Goal: Information Seeking & Learning: Learn about a topic

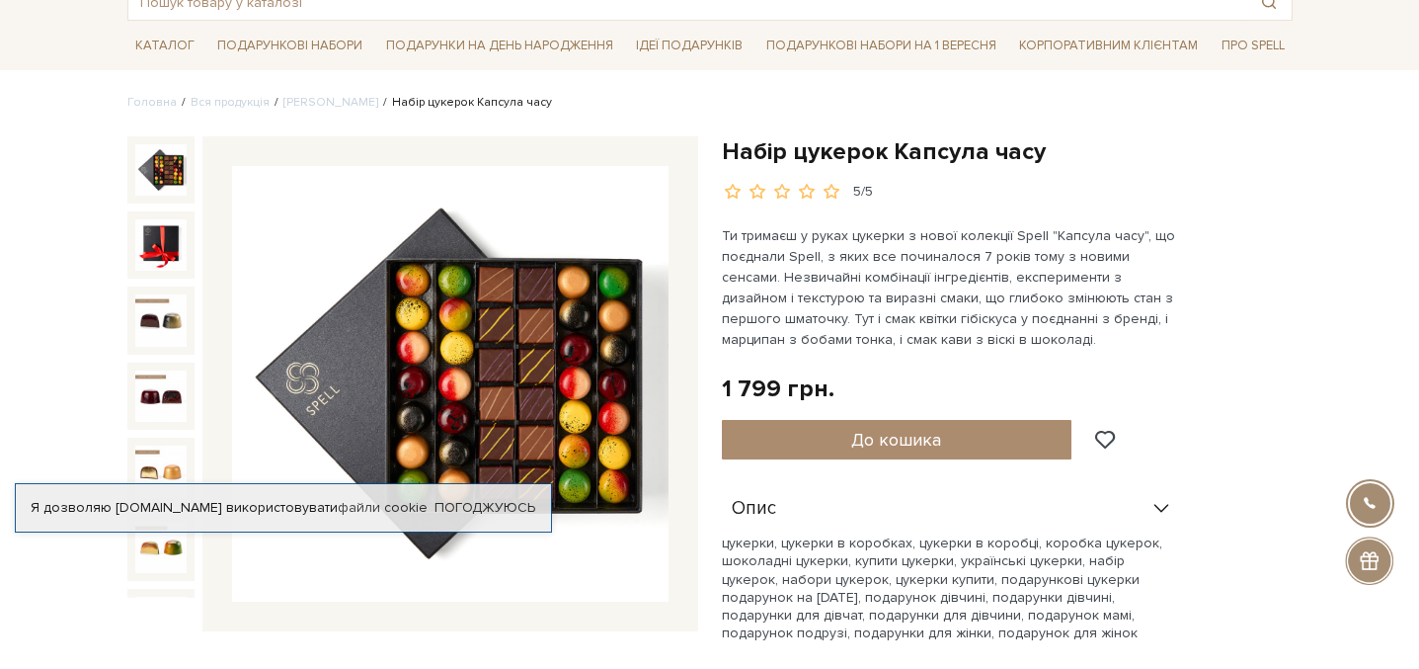
scroll to position [131, 0]
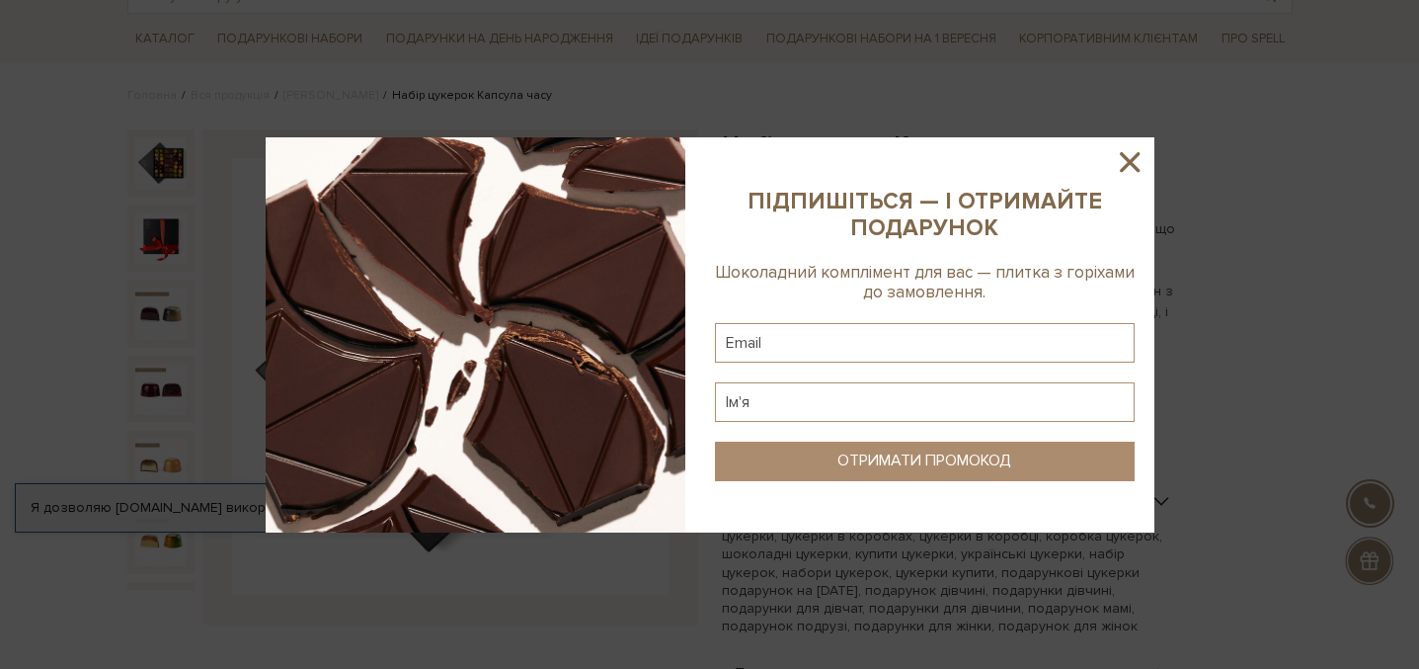
click at [1134, 166] on icon at bounding box center [1130, 162] width 20 height 20
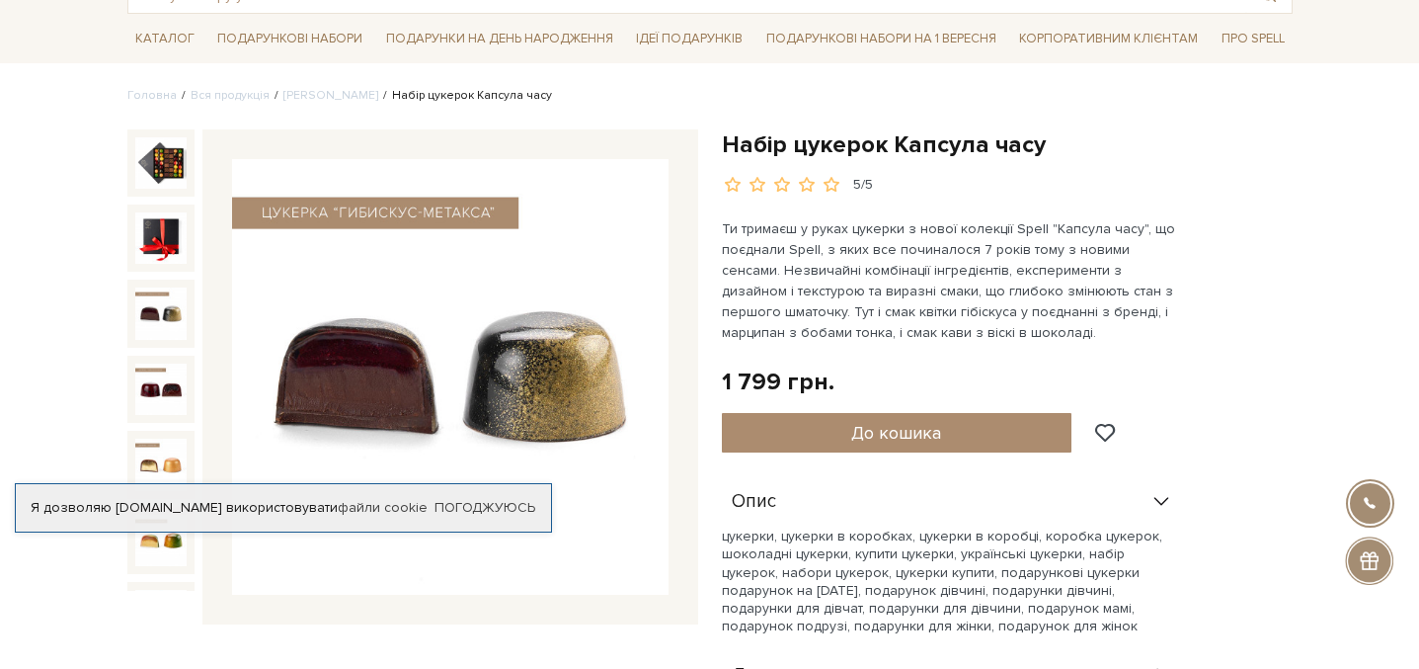
click at [180, 315] on img at bounding box center [160, 312] width 51 height 51
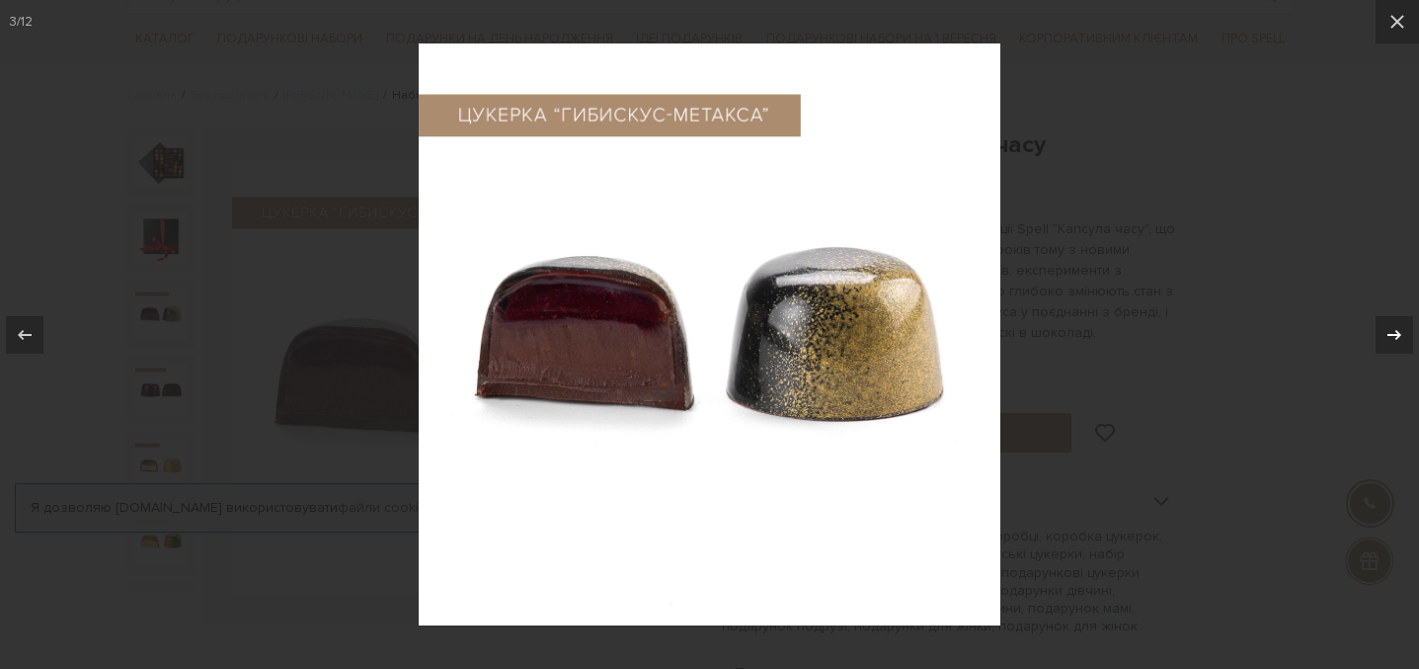
click at [1390, 337] on icon at bounding box center [1395, 335] width 24 height 24
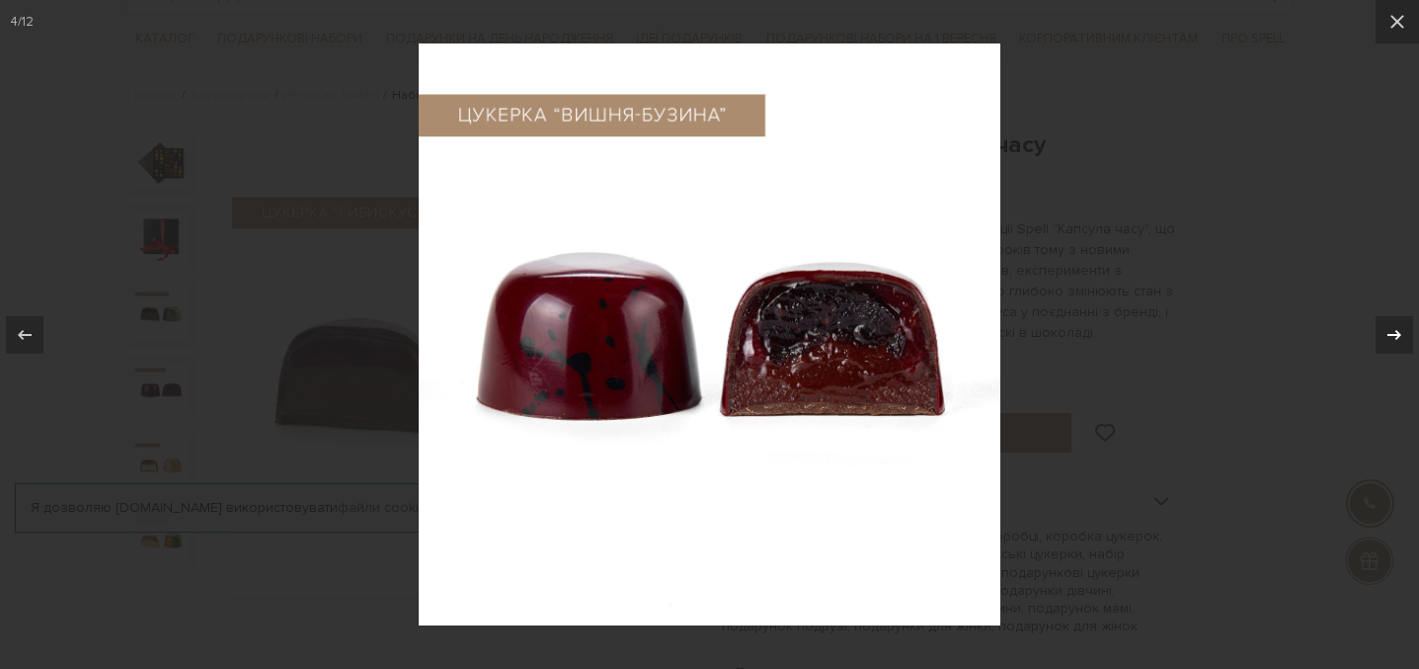
click at [1389, 332] on icon at bounding box center [1395, 335] width 24 height 24
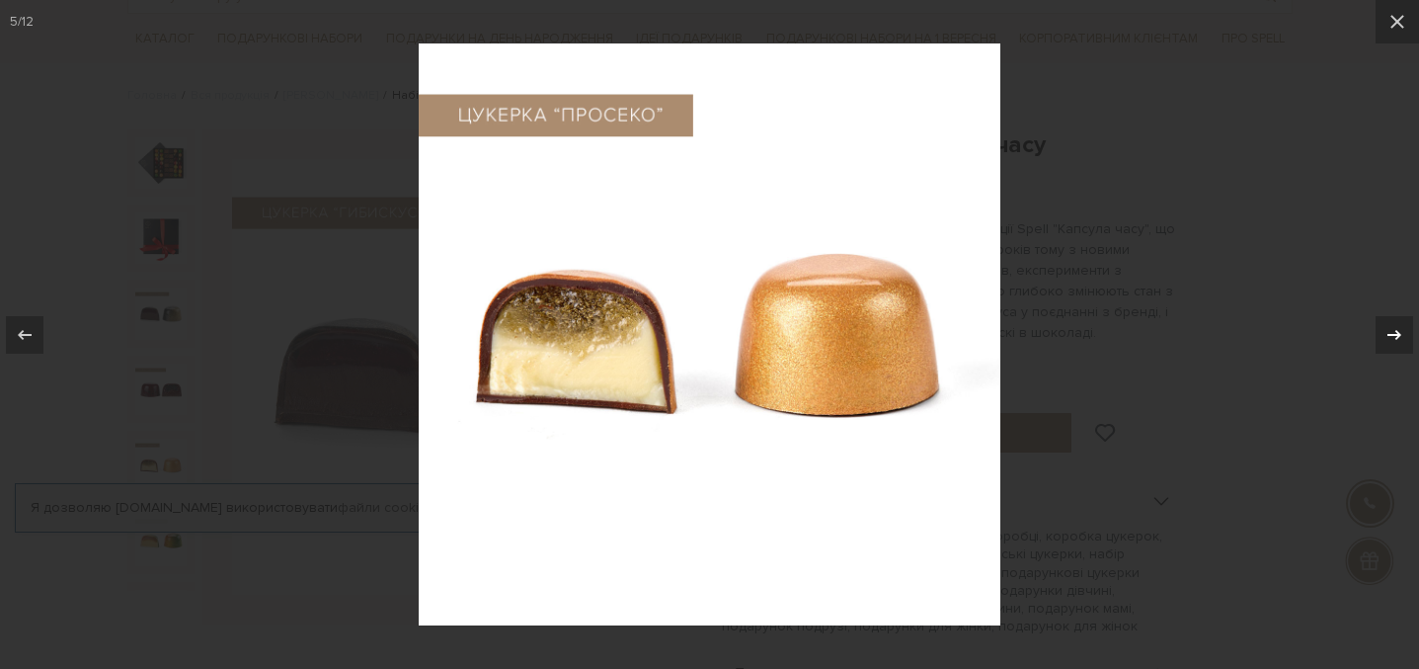
click at [1389, 332] on icon at bounding box center [1395, 335] width 24 height 24
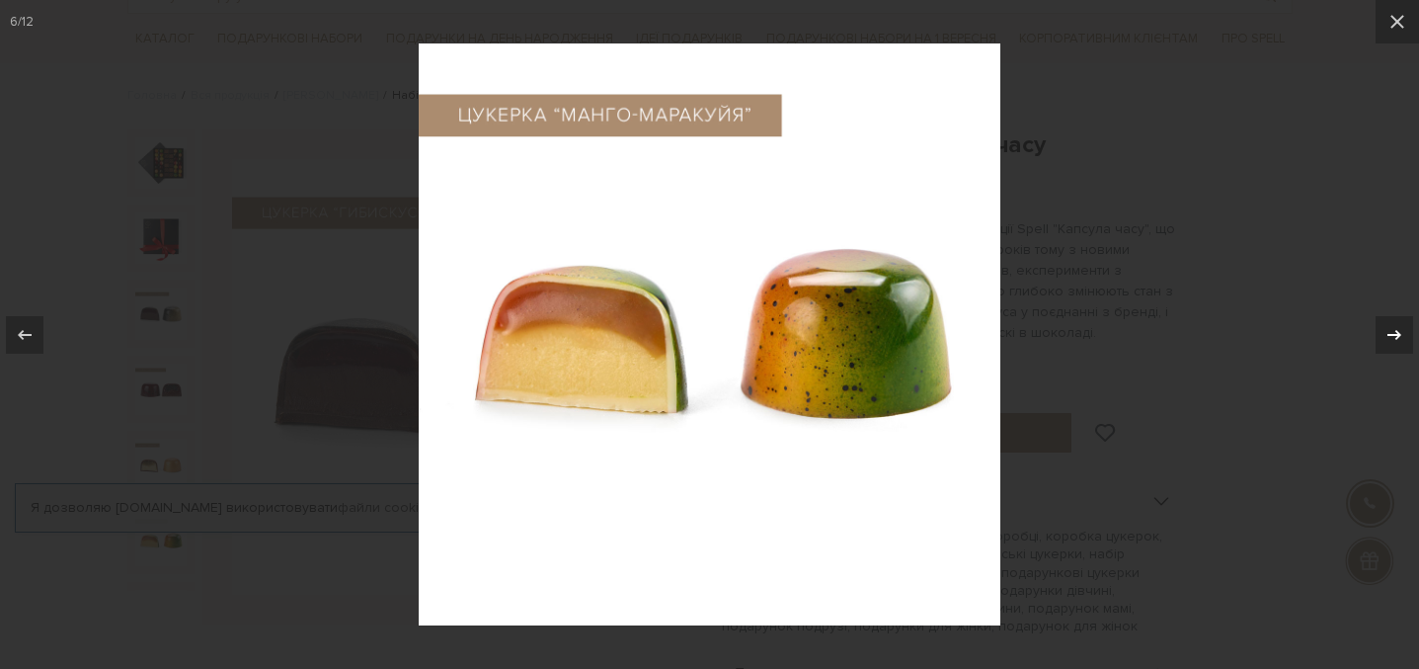
click at [1389, 332] on icon at bounding box center [1395, 335] width 24 height 24
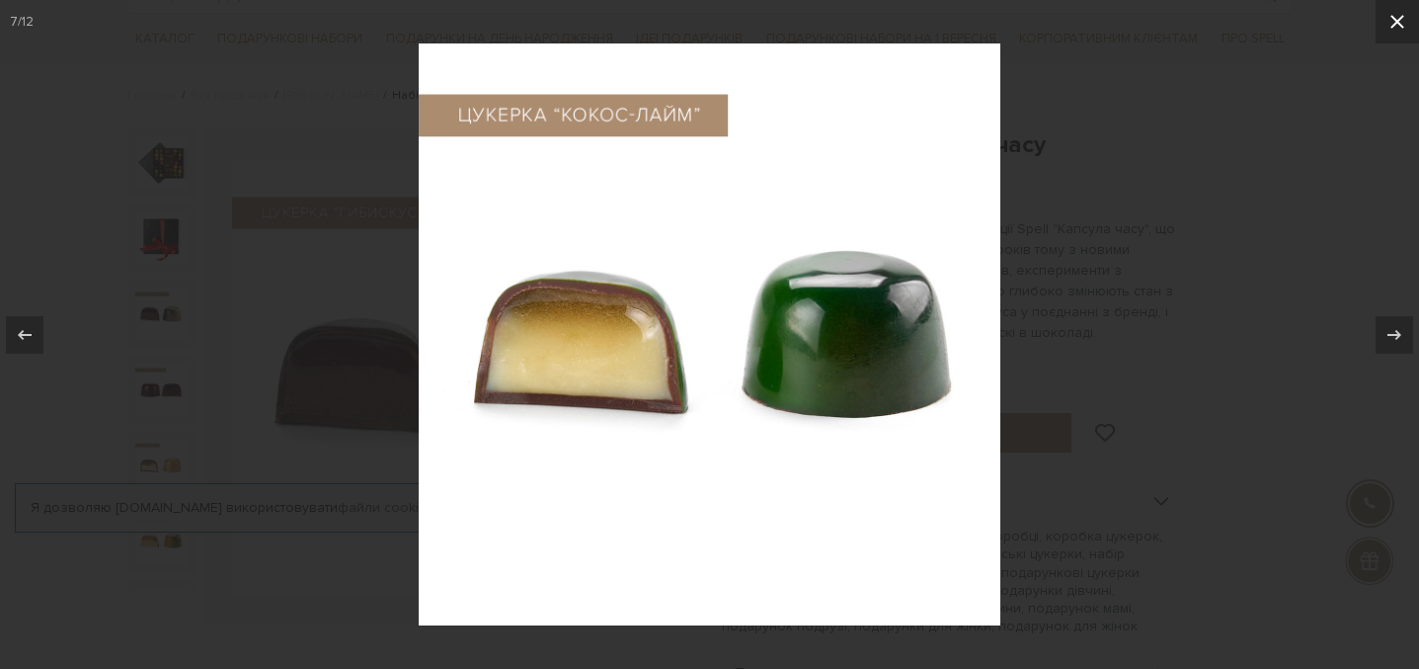
click at [1397, 24] on icon at bounding box center [1398, 22] width 24 height 24
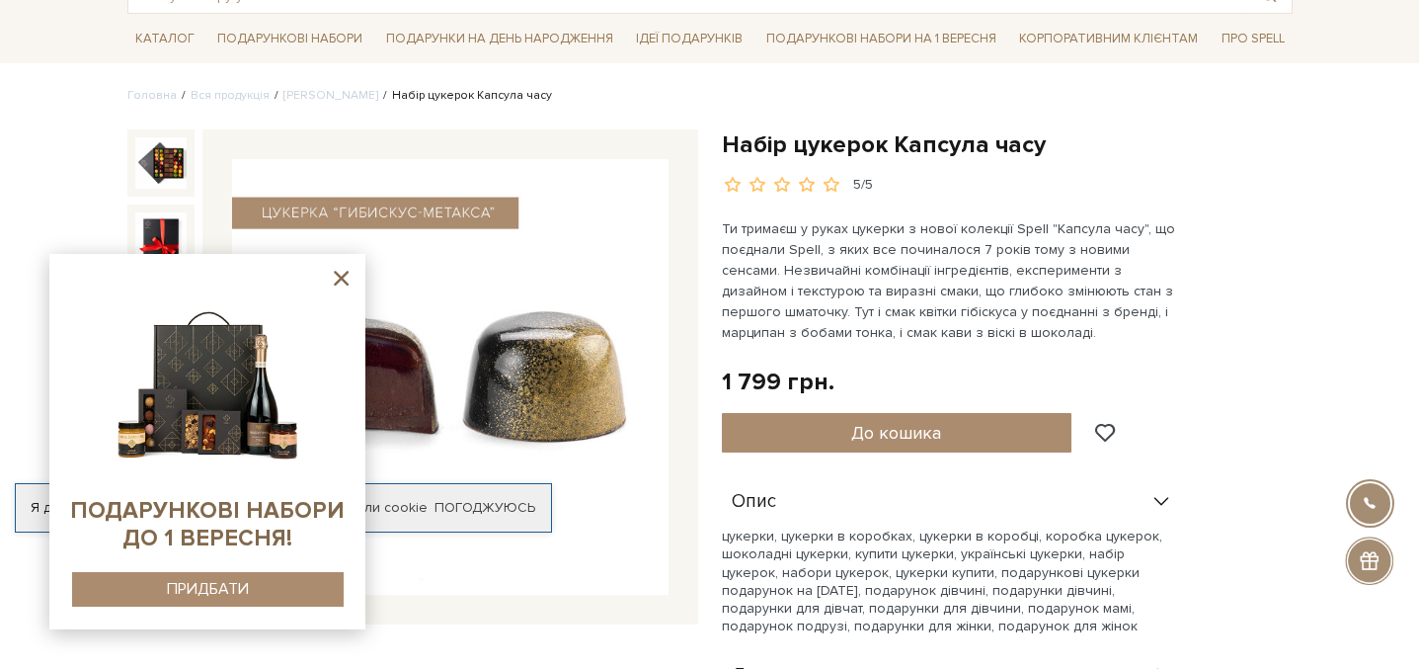
click at [347, 276] on icon at bounding box center [341, 278] width 25 height 25
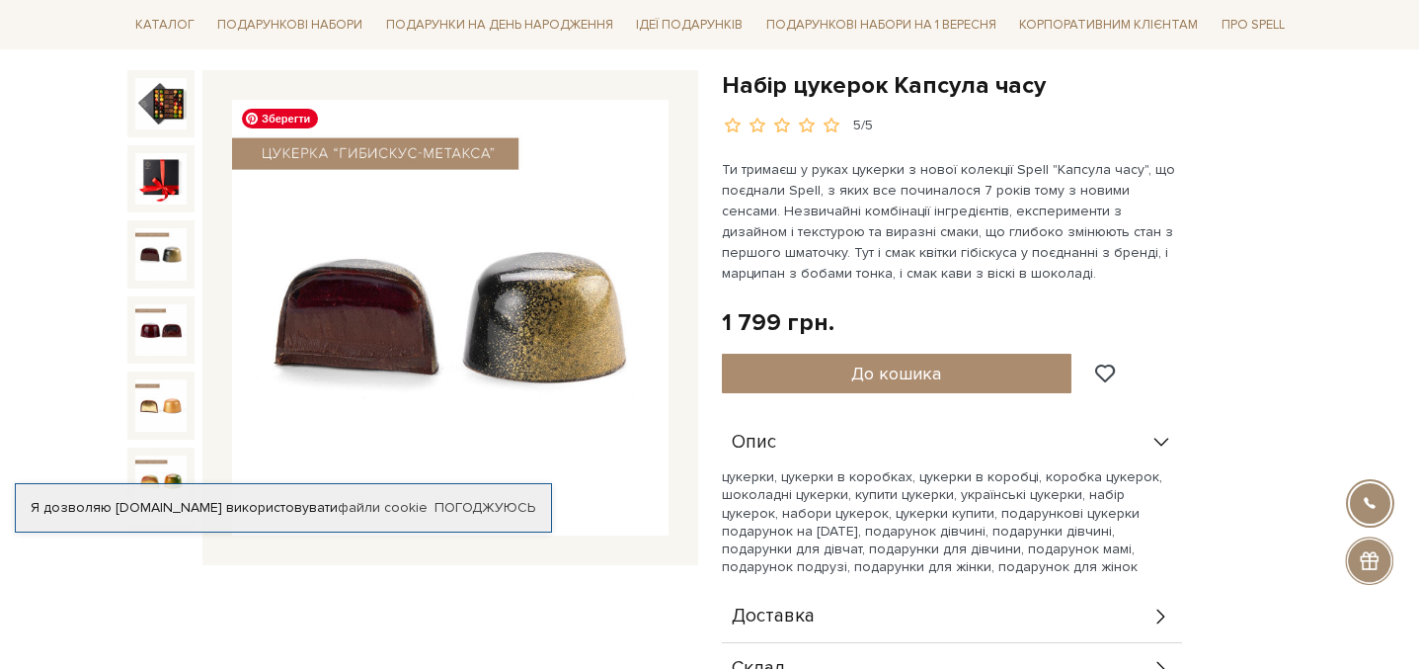
scroll to position [194, 0]
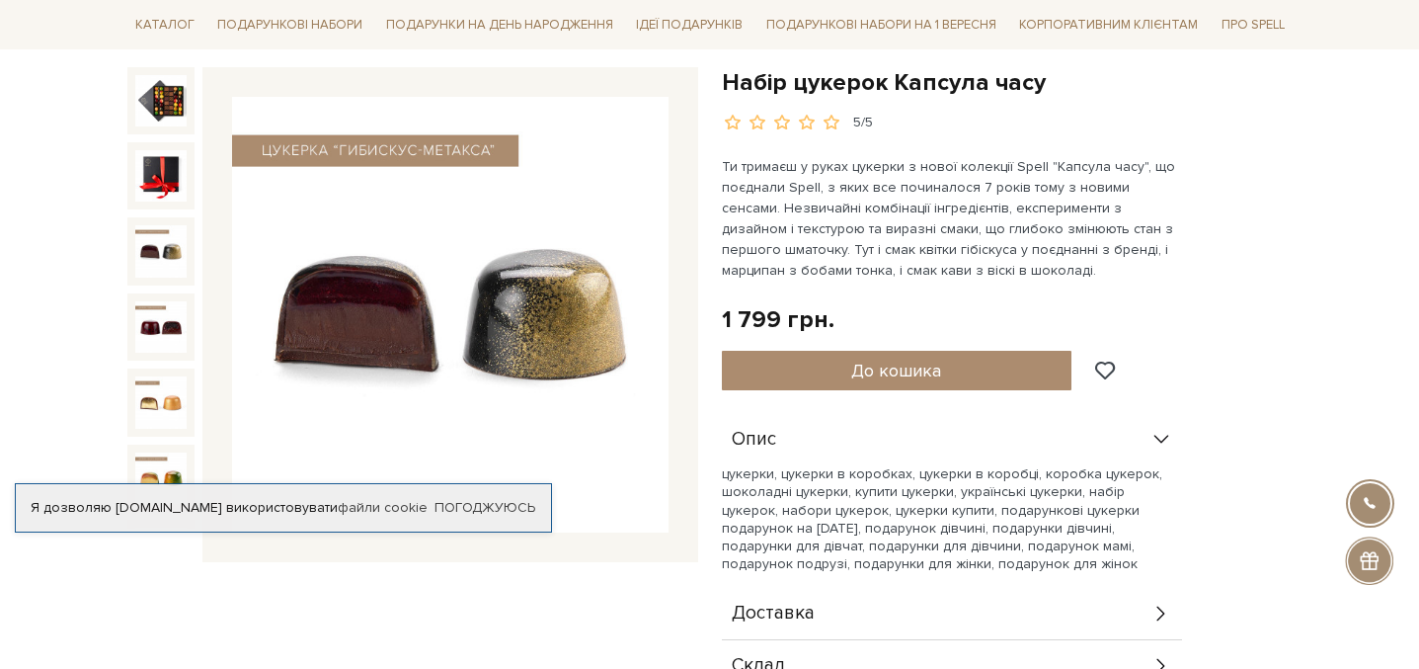
click at [167, 232] on img at bounding box center [160, 250] width 51 height 51
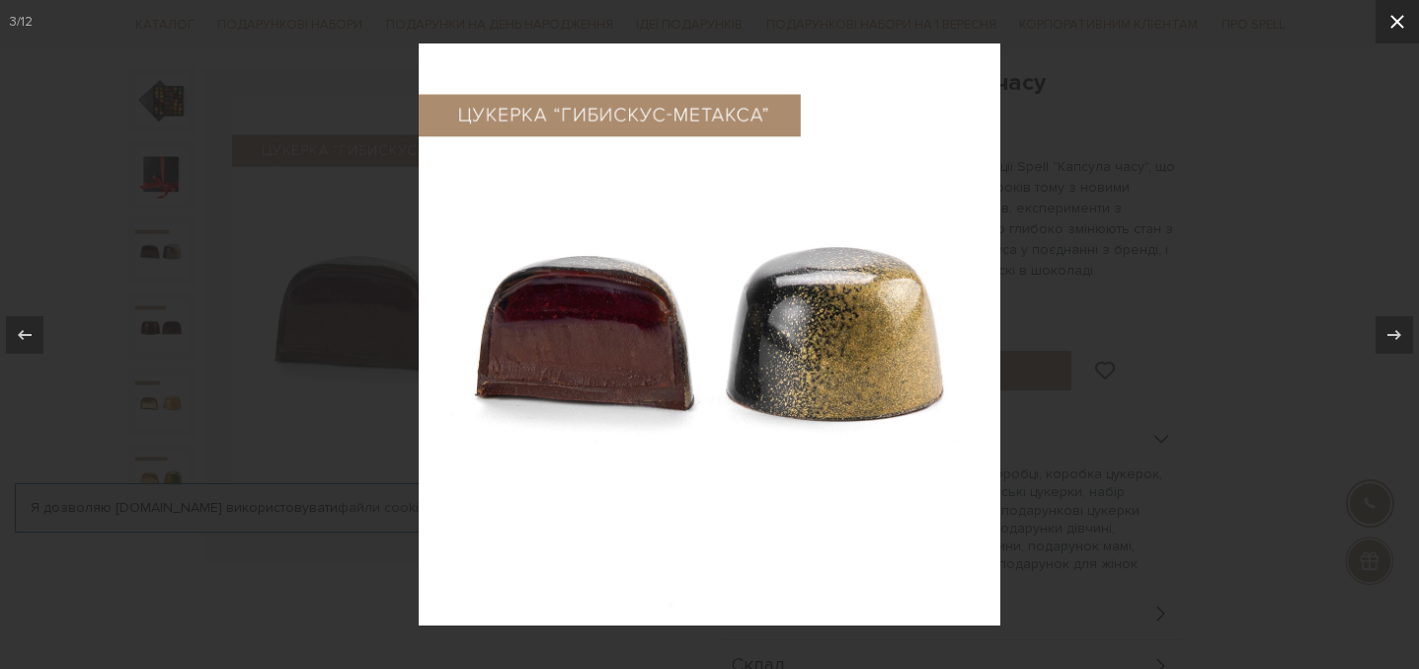
click at [1405, 20] on icon at bounding box center [1398, 22] width 24 height 24
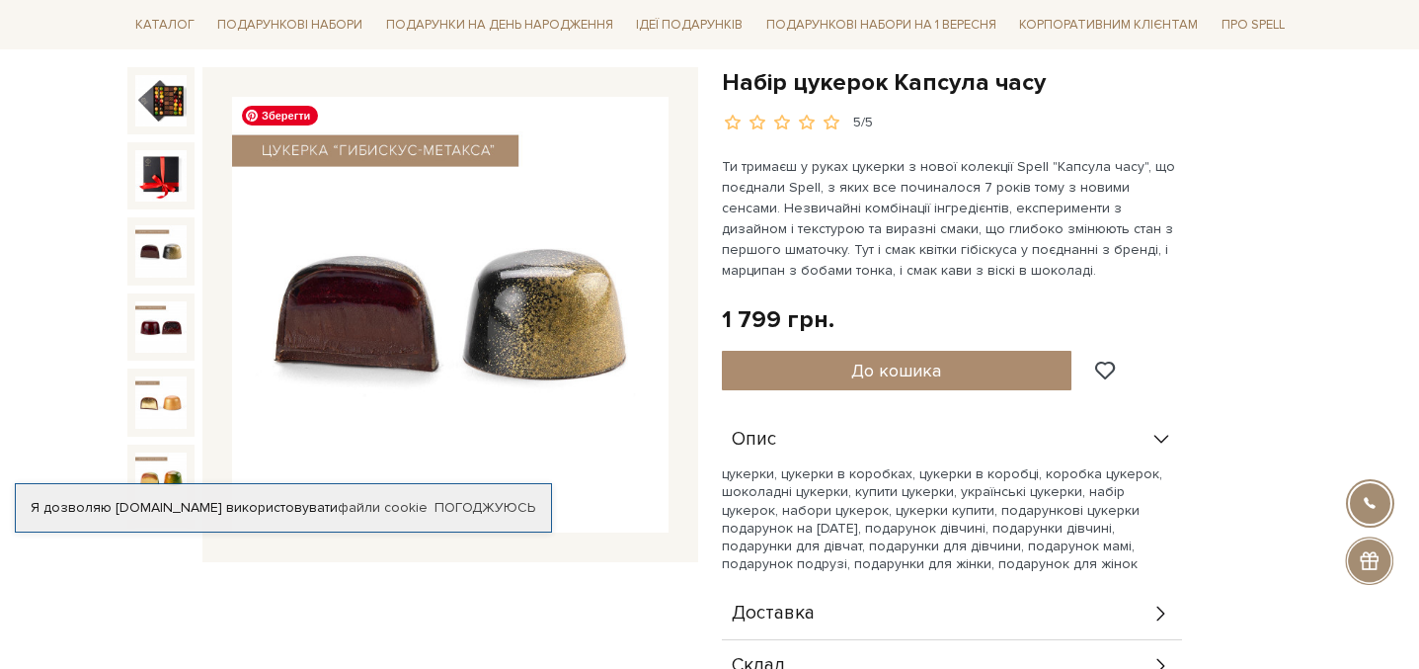
click at [181, 319] on img at bounding box center [160, 326] width 51 height 51
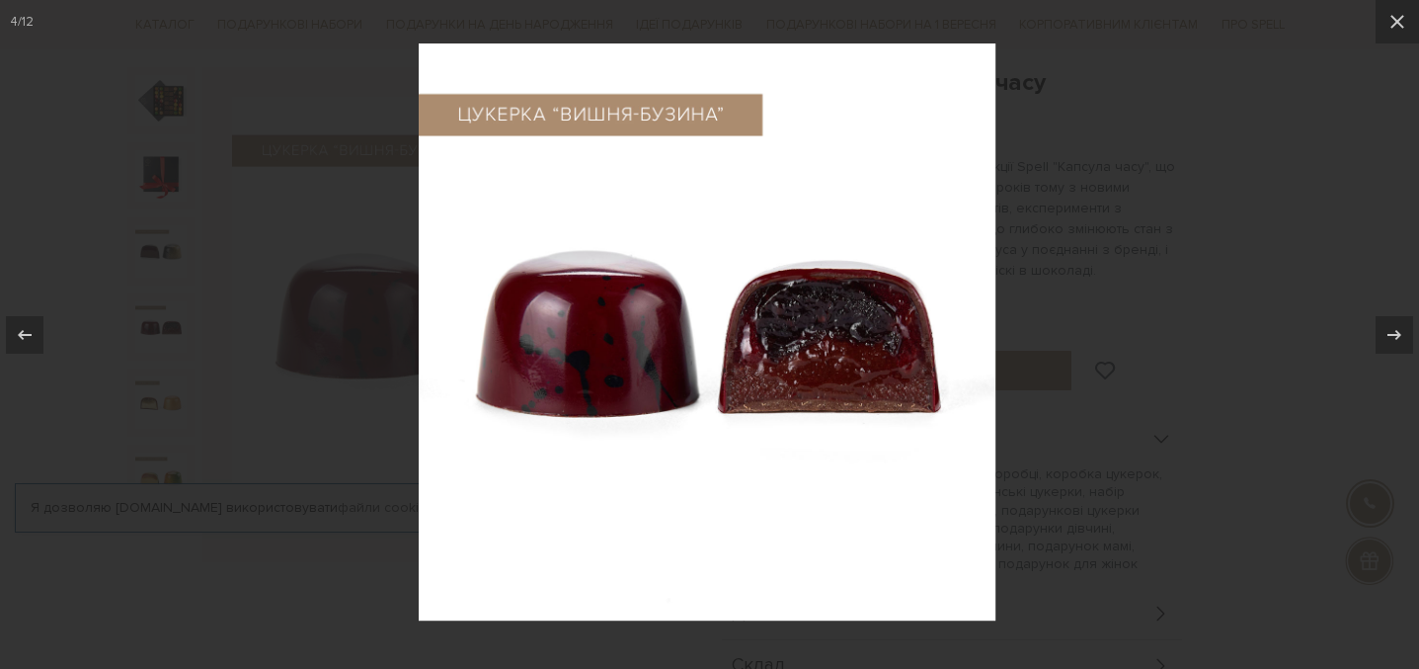
click at [166, 398] on div at bounding box center [709, 334] width 1419 height 669
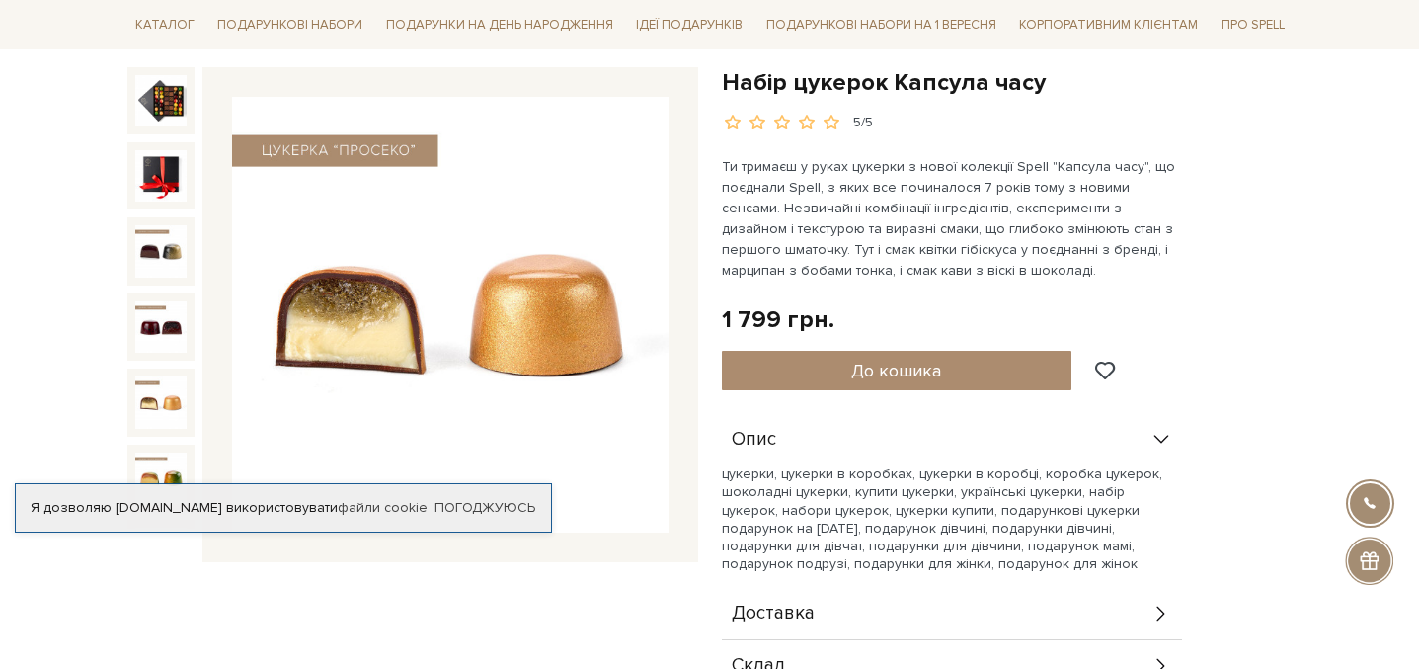
click at [148, 411] on img at bounding box center [160, 401] width 51 height 51
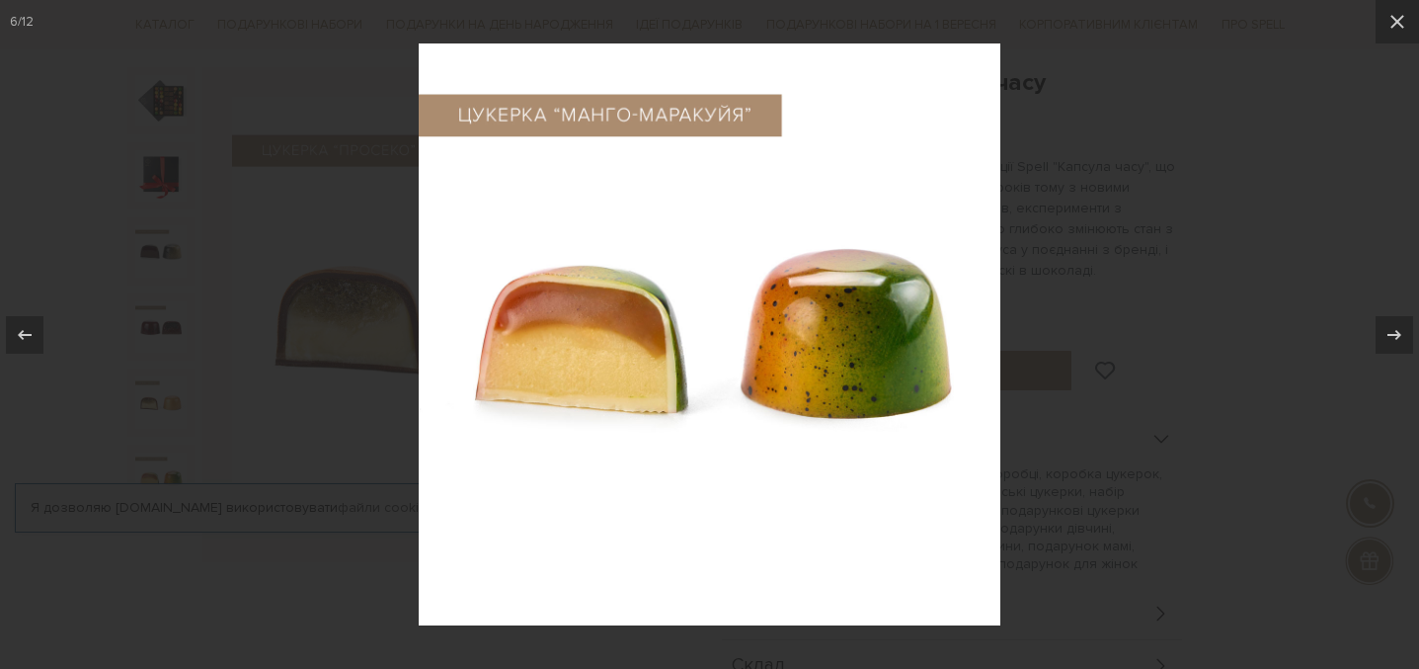
click at [1182, 156] on div at bounding box center [709, 334] width 1419 height 669
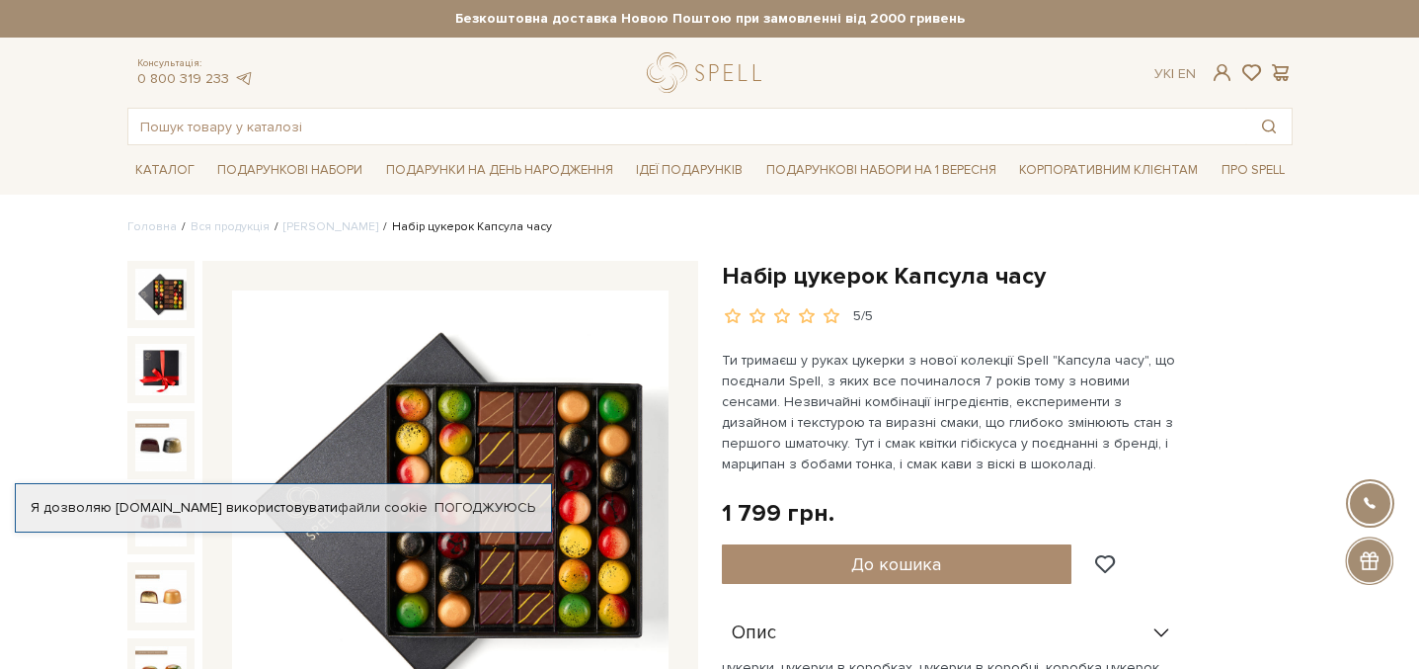
click at [162, 309] on img at bounding box center [160, 294] width 51 height 51
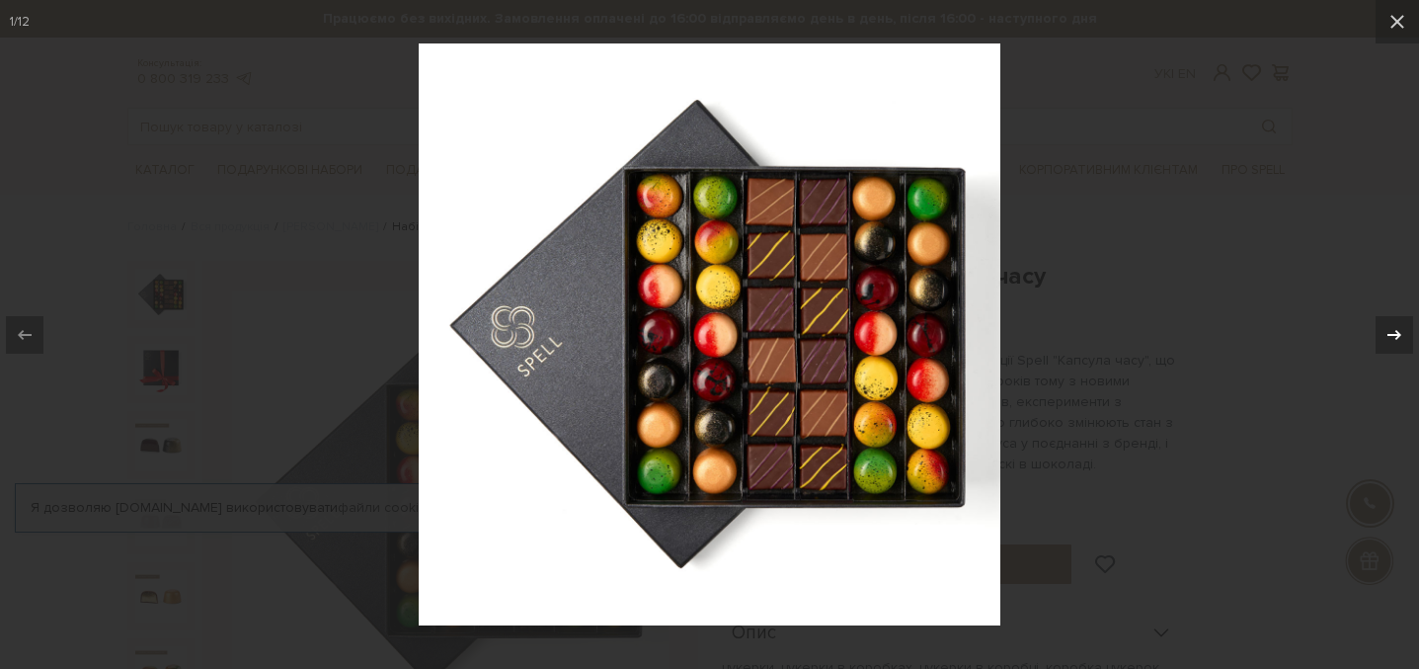
click at [1389, 337] on icon at bounding box center [1395, 335] width 24 height 24
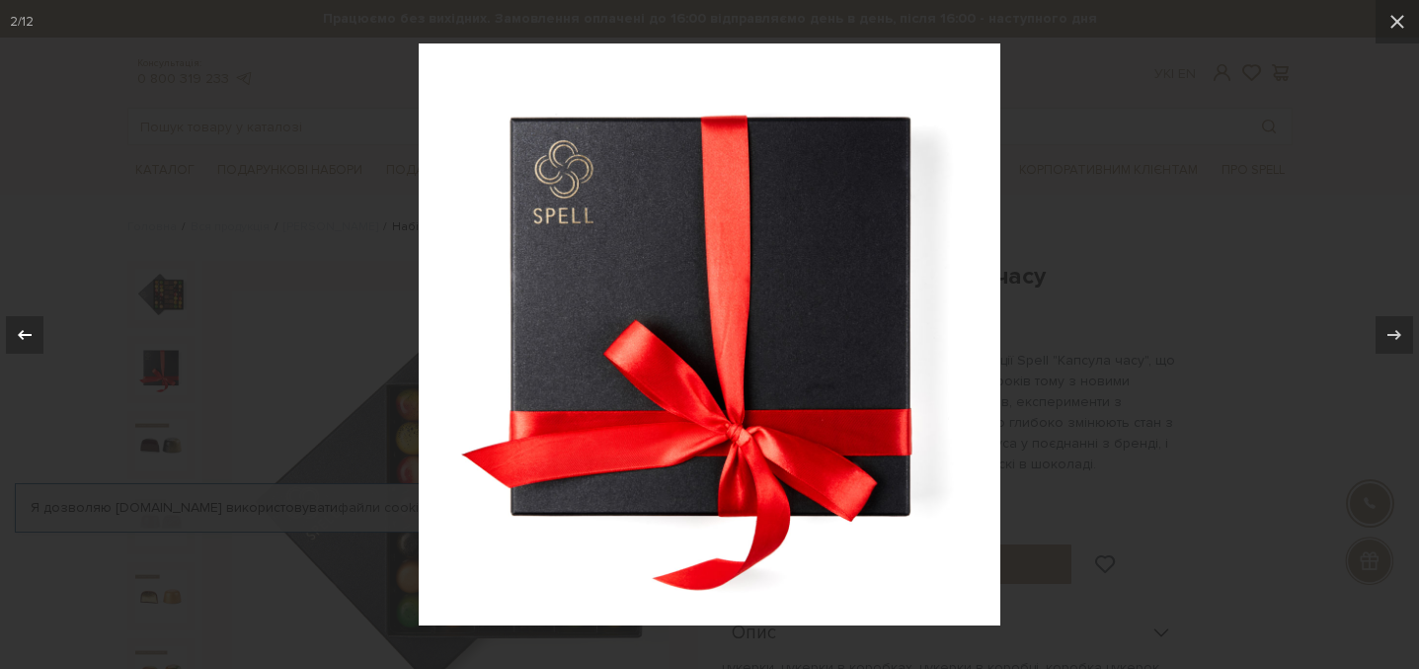
click at [32, 345] on icon at bounding box center [25, 335] width 24 height 24
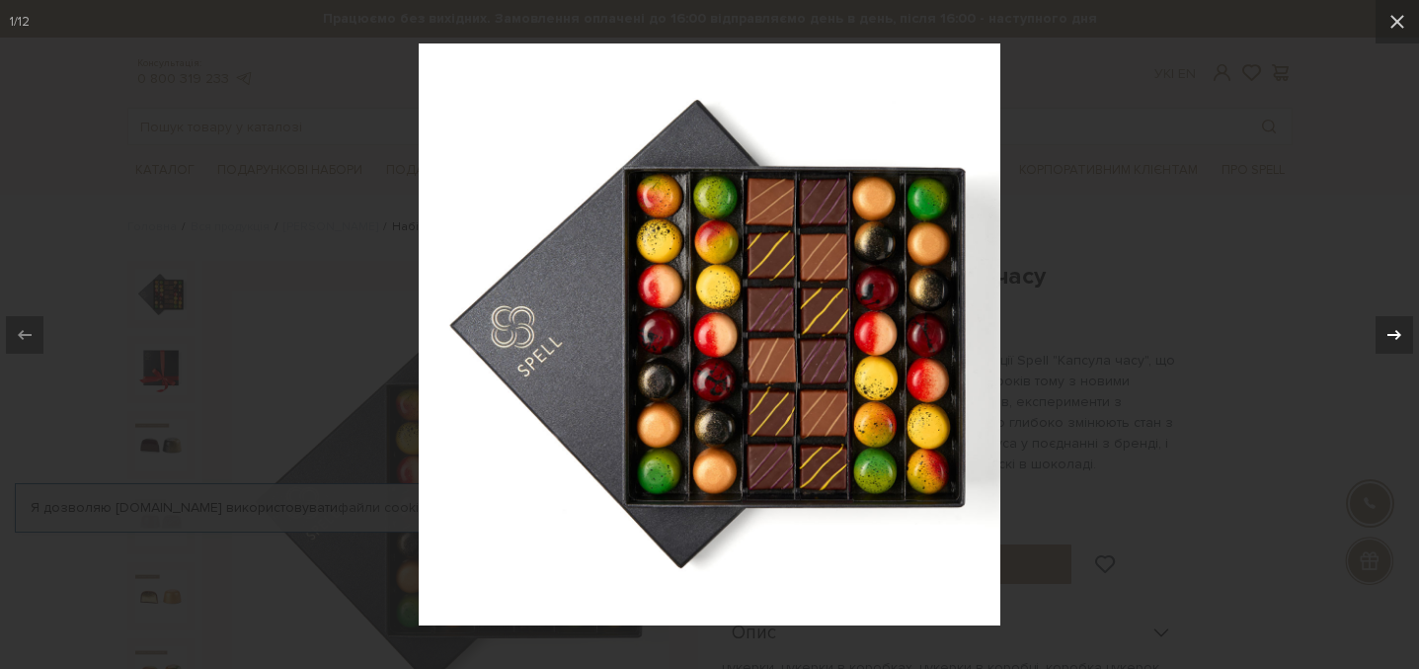
click at [1389, 344] on icon at bounding box center [1395, 335] width 24 height 24
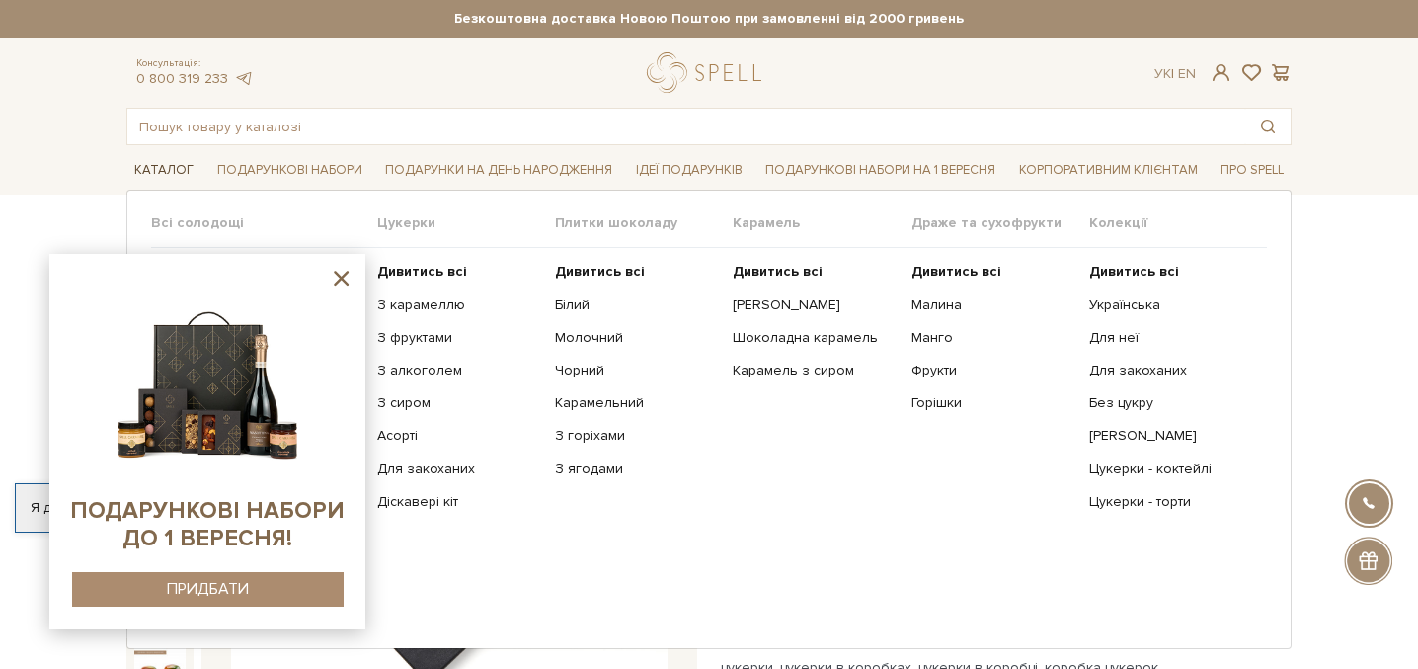
click at [174, 166] on link "Каталог" at bounding box center [163, 170] width 75 height 31
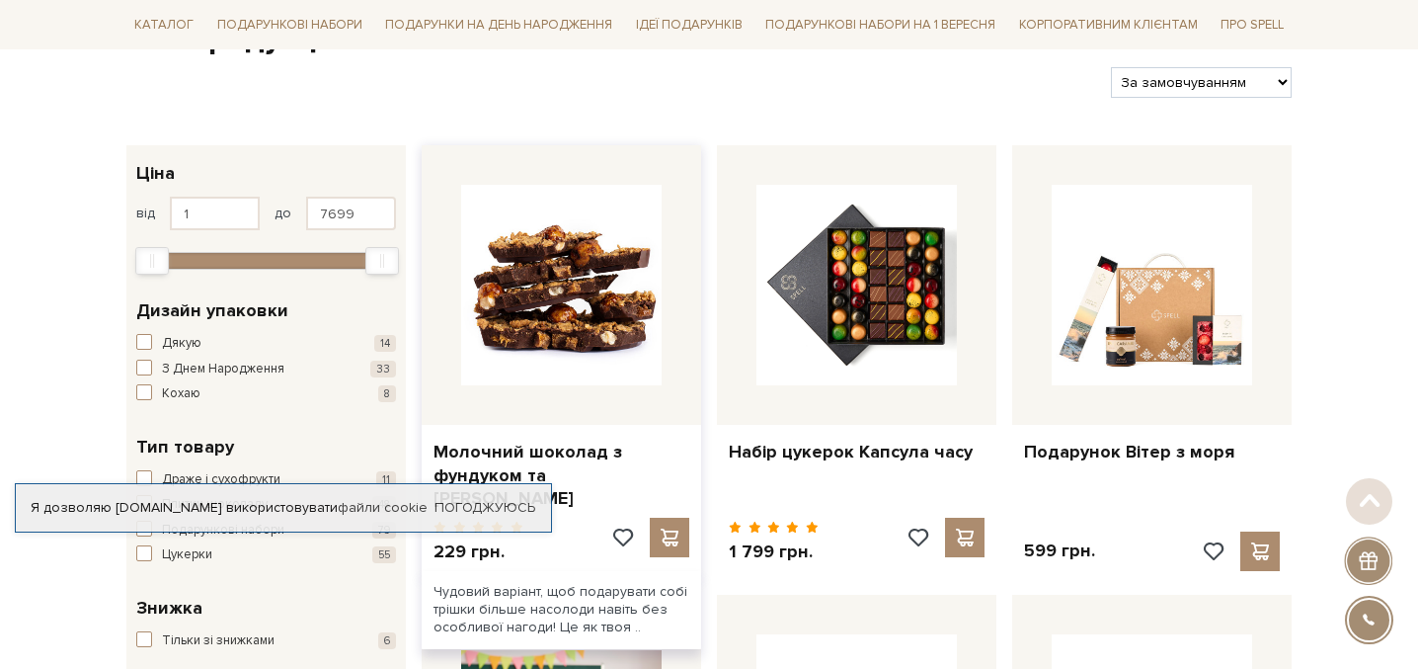
scroll to position [245, 0]
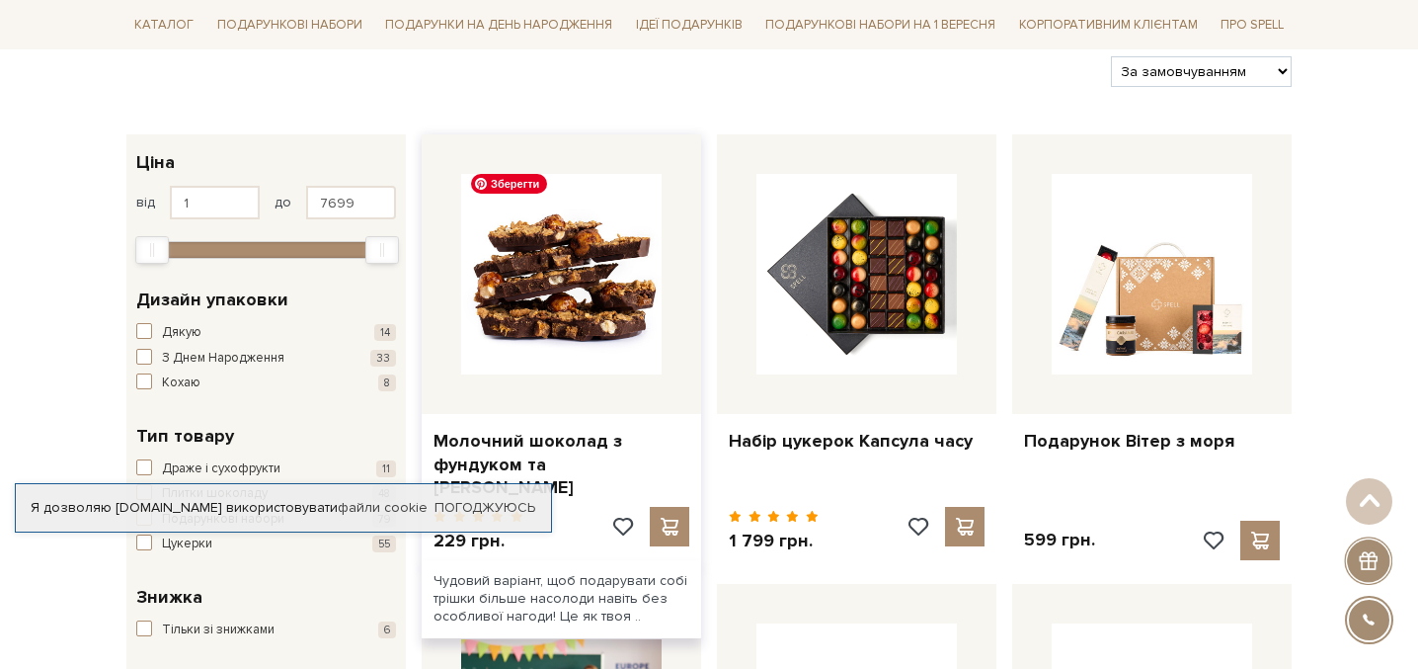
click at [558, 297] on img at bounding box center [561, 274] width 200 height 200
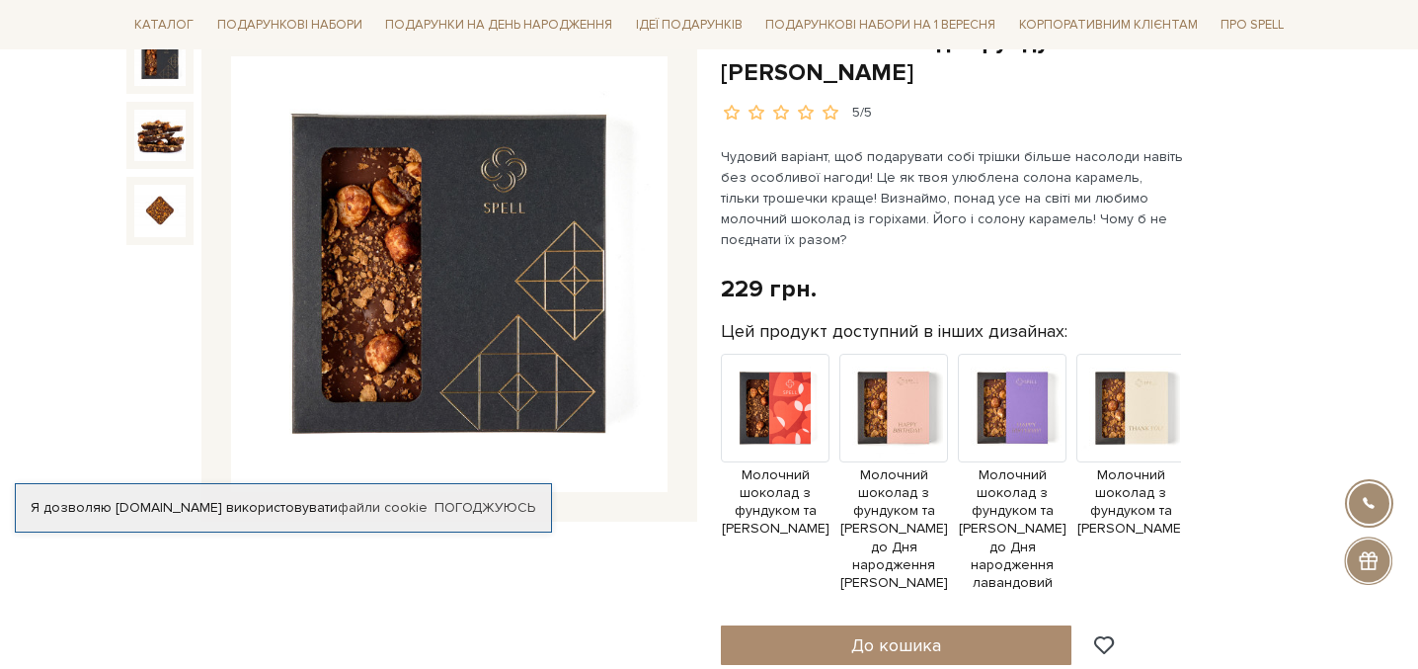
scroll to position [245, 0]
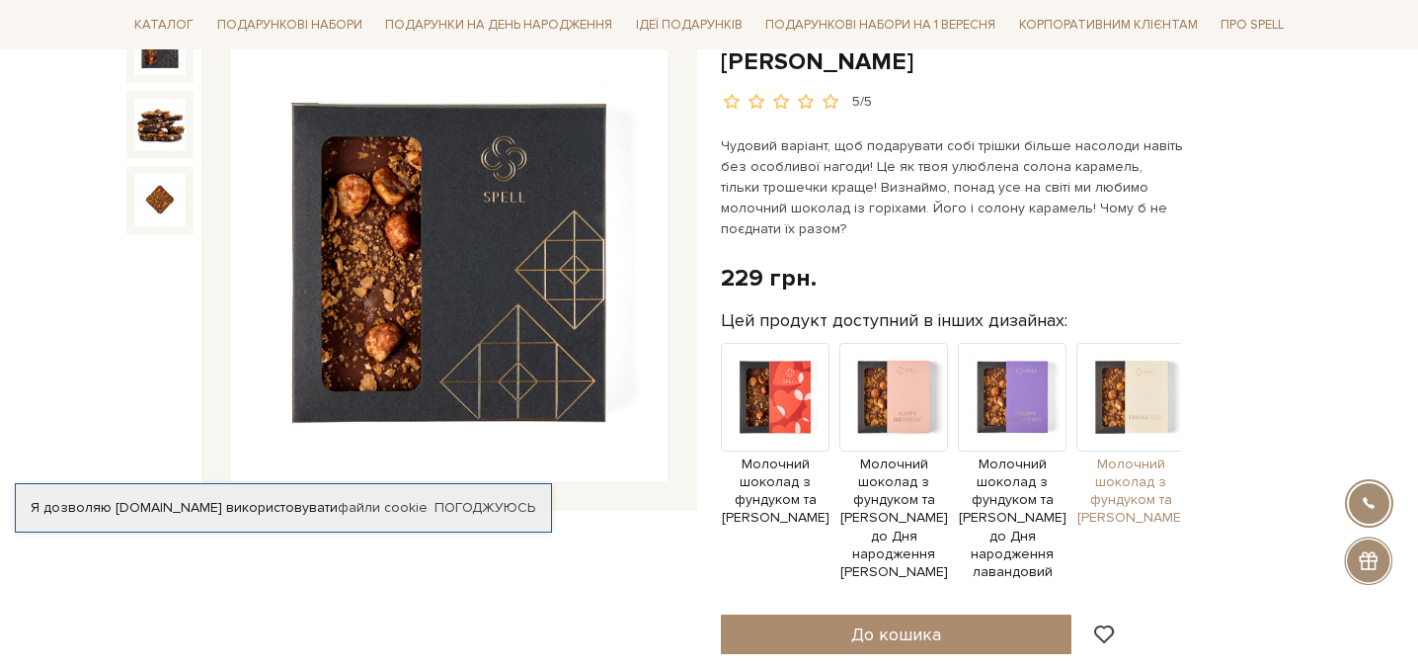
click at [1135, 392] on img at bounding box center [1130, 397] width 109 height 109
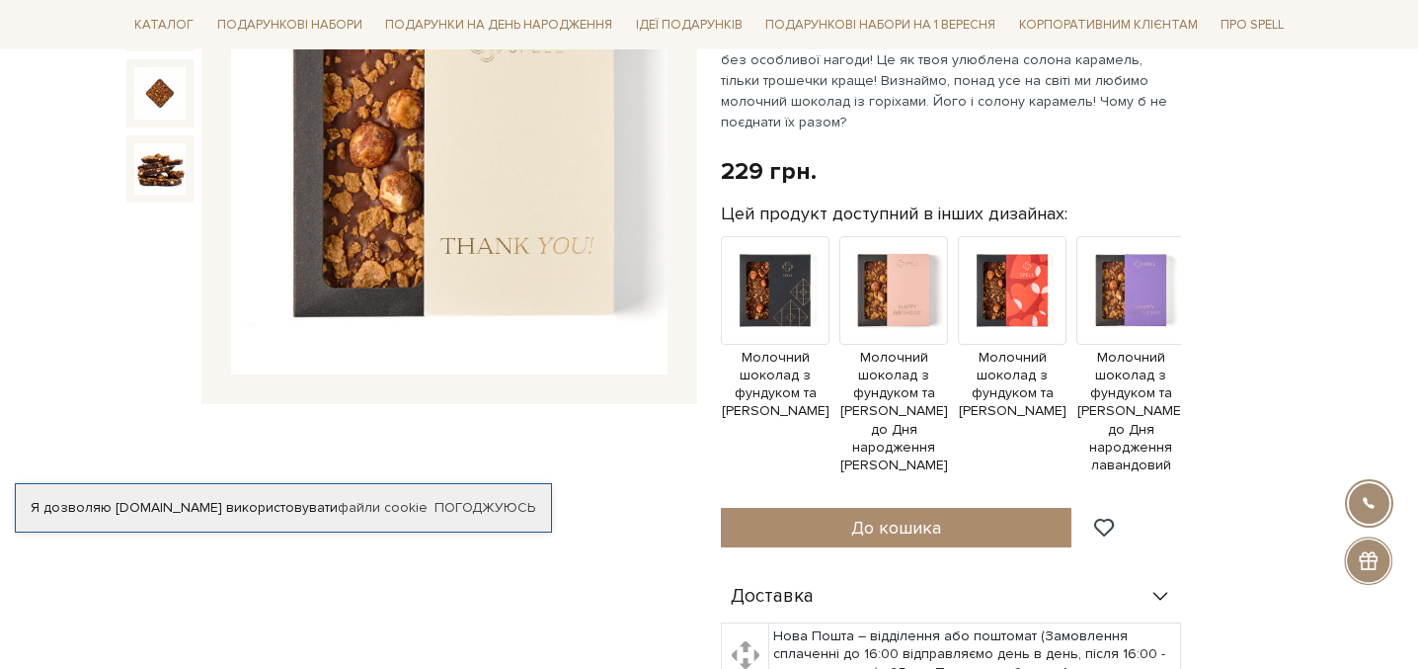
scroll to position [431, 0]
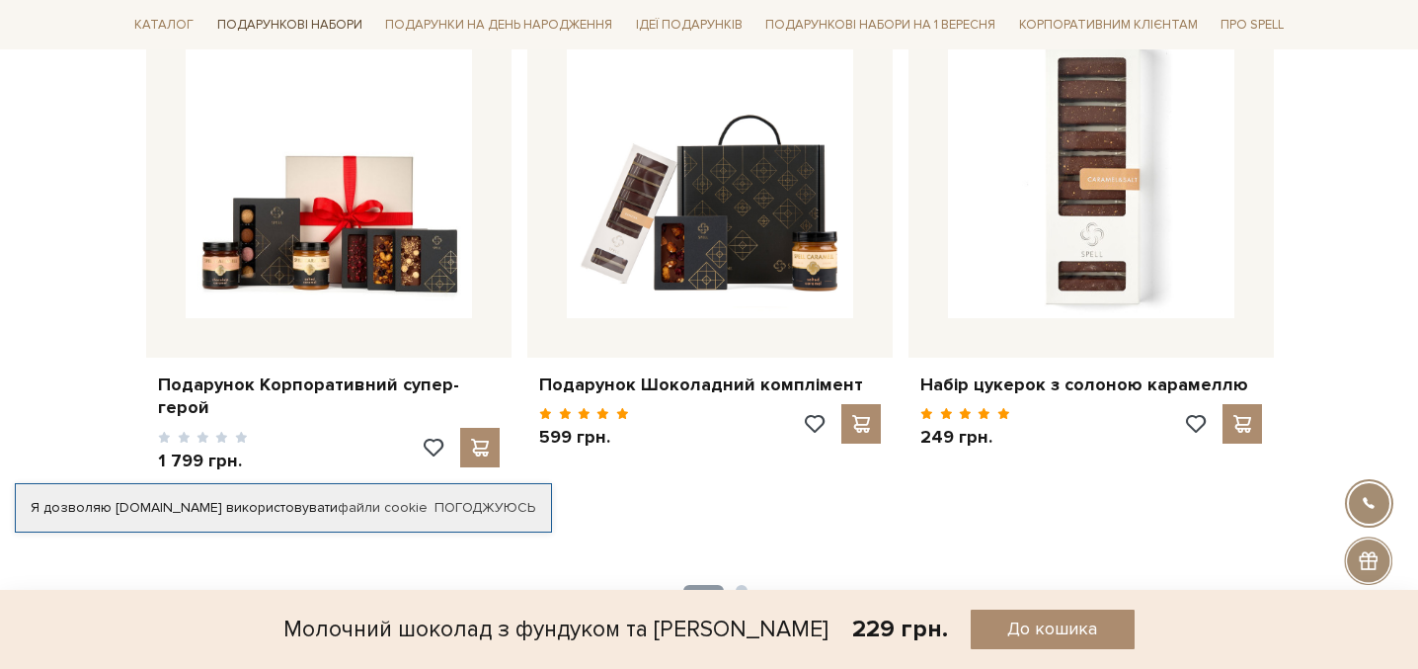
scroll to position [2251, 0]
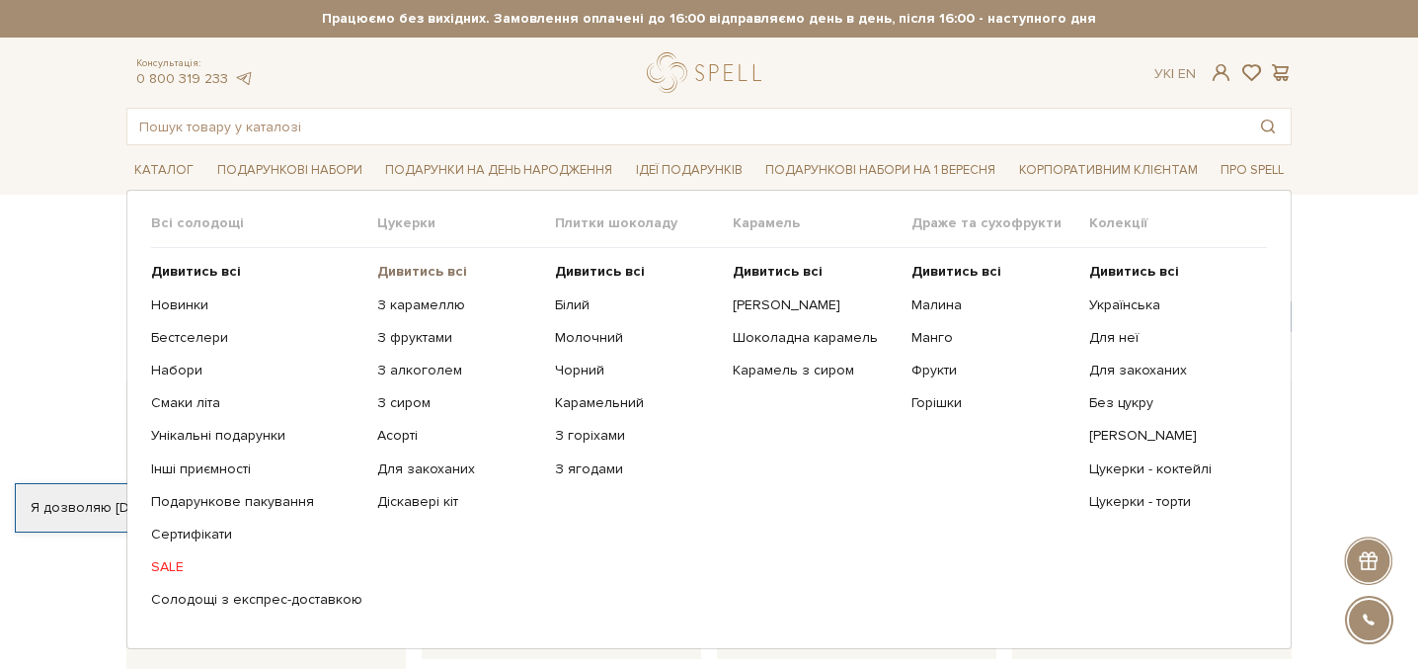
click at [424, 270] on b "Дивитись всі" at bounding box center [422, 271] width 90 height 17
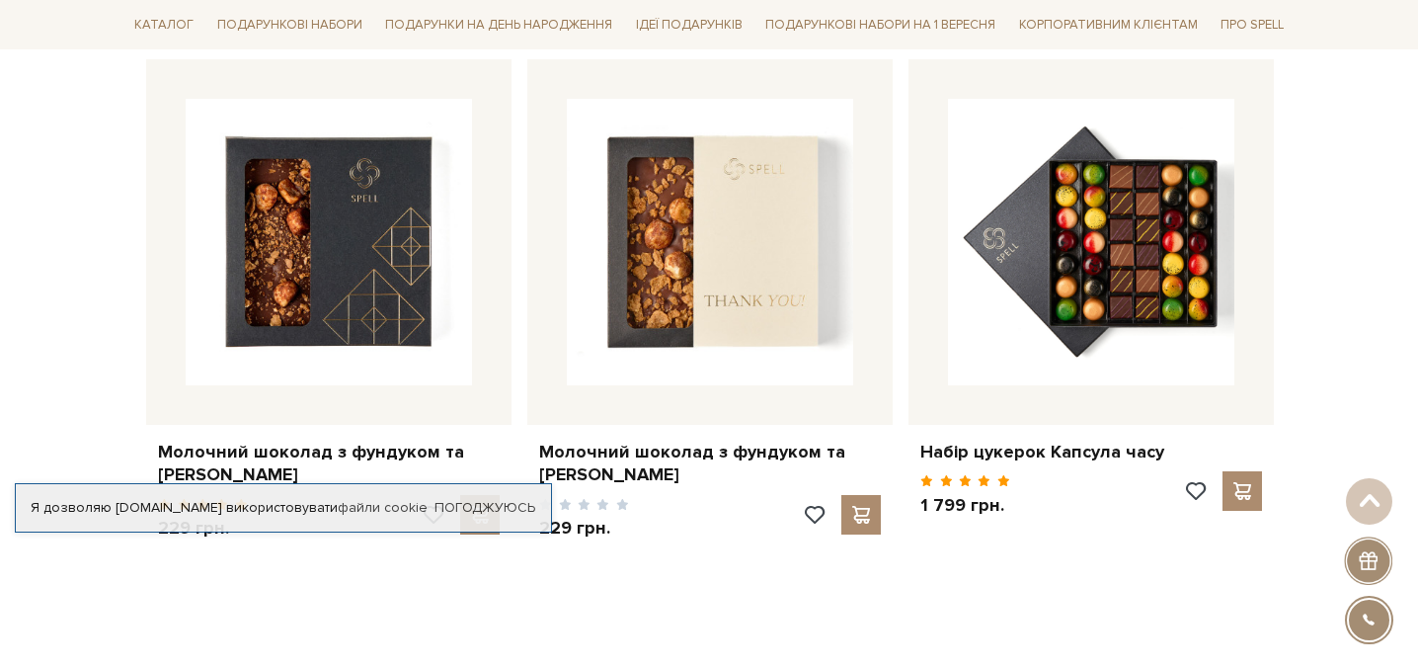
scroll to position [3157, 0]
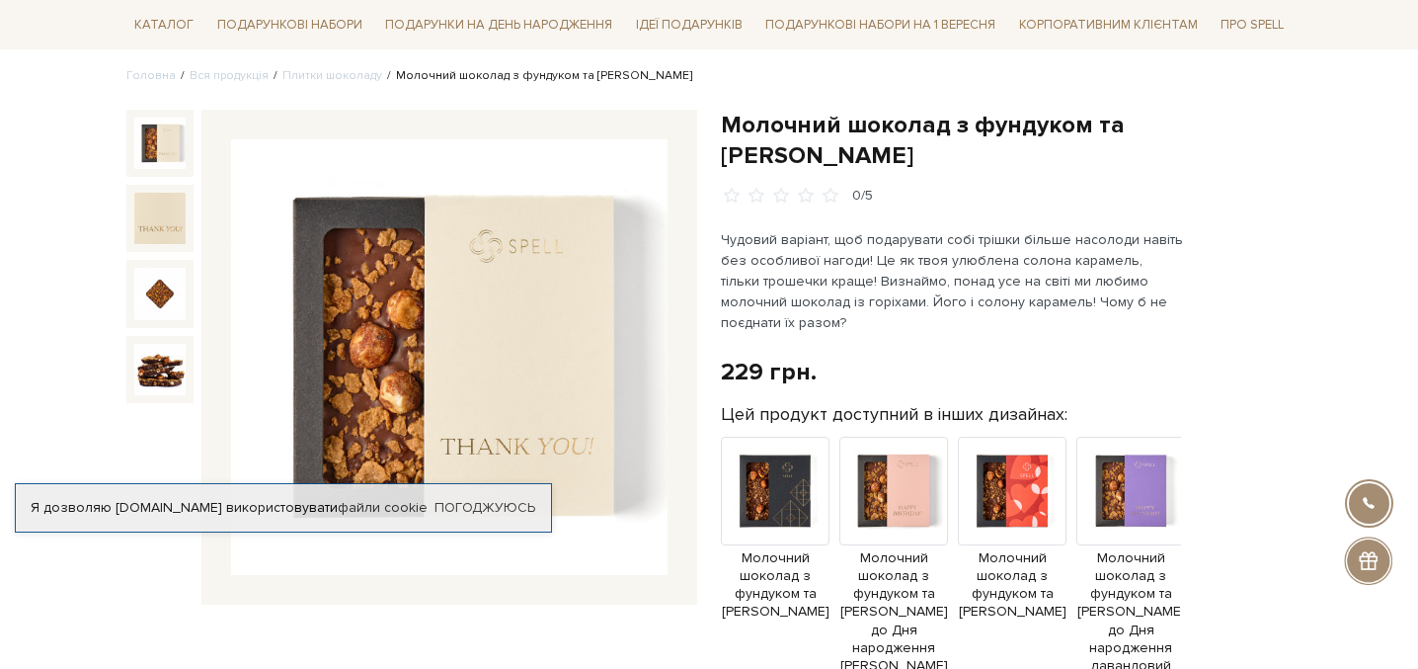
scroll to position [156, 0]
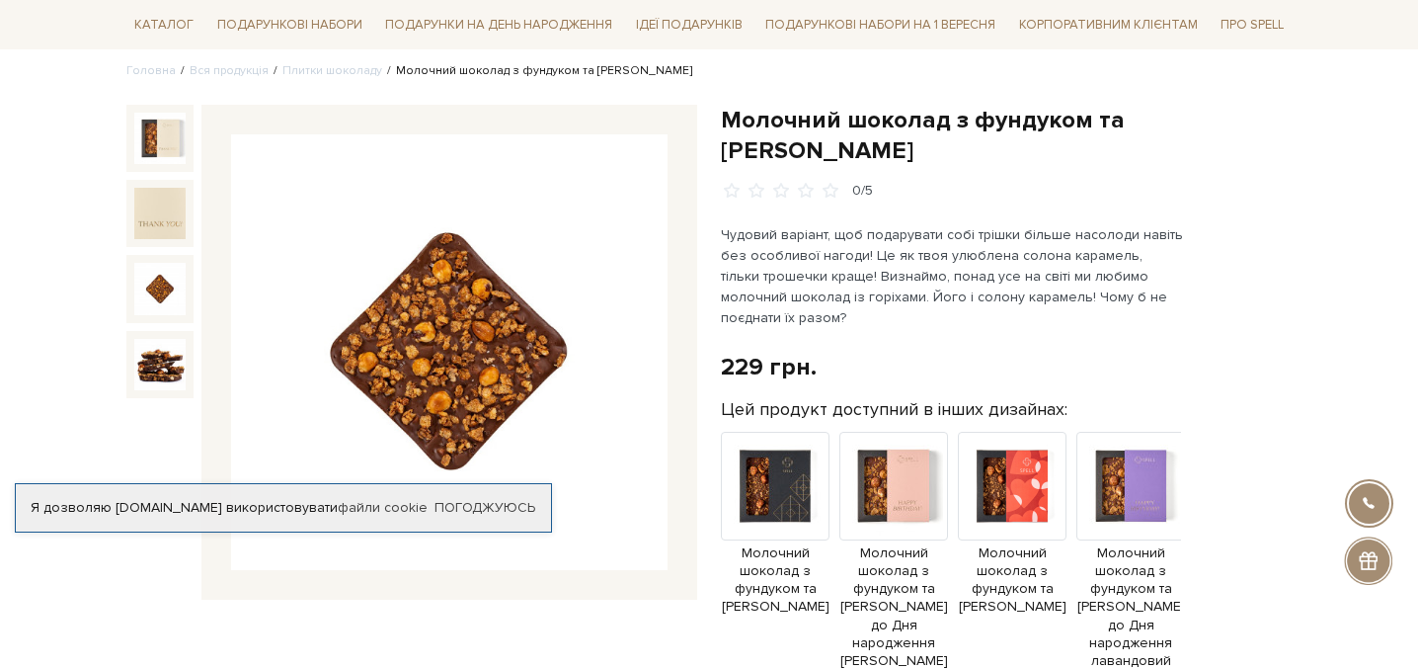
click at [160, 298] on img at bounding box center [159, 288] width 51 height 51
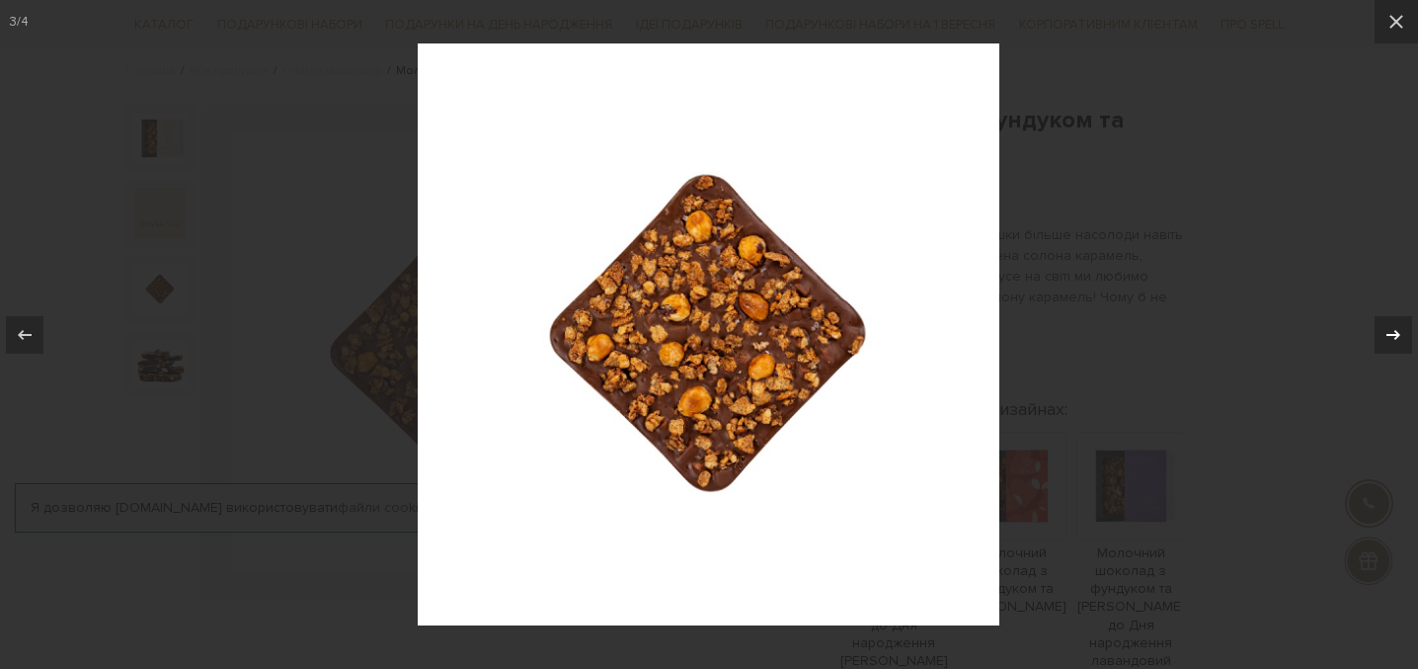
click at [1401, 327] on icon at bounding box center [1394, 335] width 24 height 24
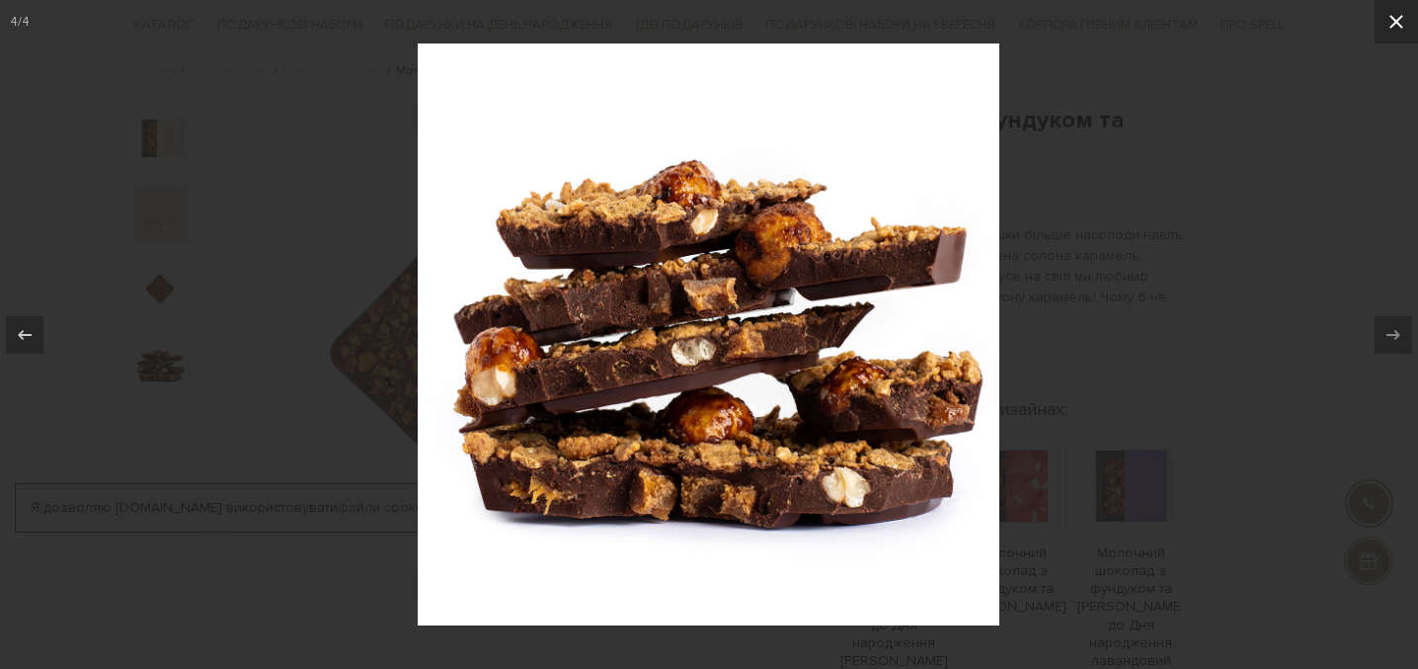
click at [1388, 30] on icon at bounding box center [1397, 22] width 24 height 24
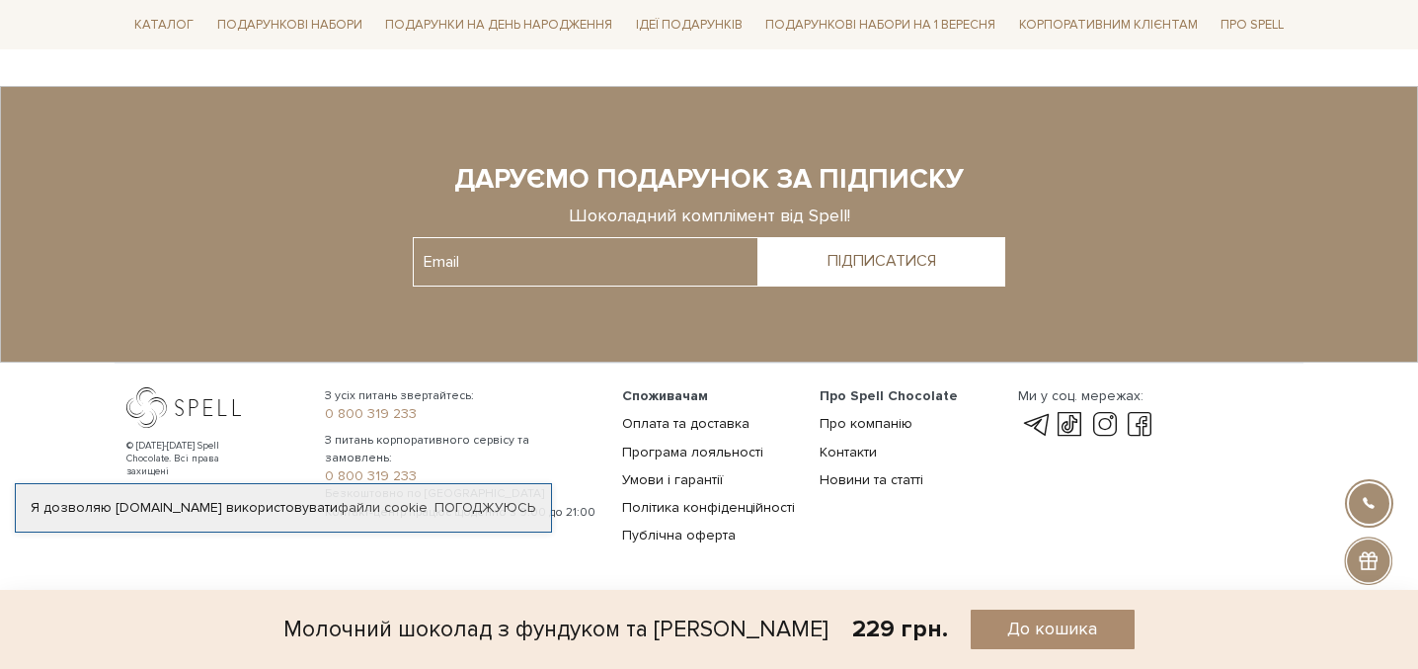
scroll to position [2853, 0]
